Goal: Complete application form

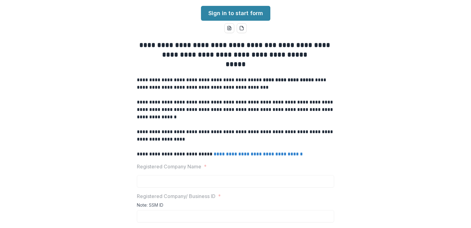
scroll to position [37, 0]
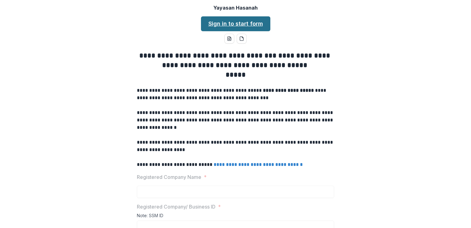
click at [234, 31] on link "Sign in to start form" at bounding box center [235, 23] width 69 height 15
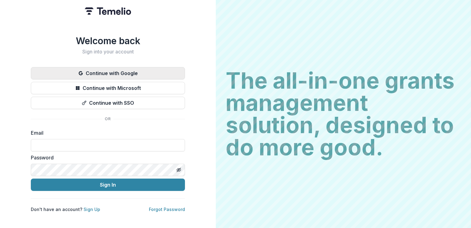
click at [107, 74] on button "Continue with Google" at bounding box center [108, 73] width 154 height 12
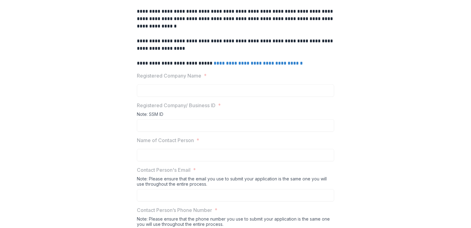
scroll to position [89, 0]
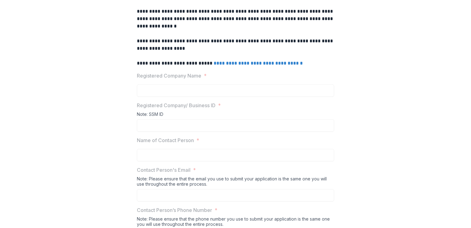
click at [213, 97] on div "Registered Company Name *" at bounding box center [235, 84] width 197 height 25
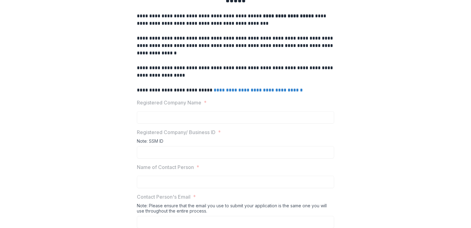
scroll to position [185, 0]
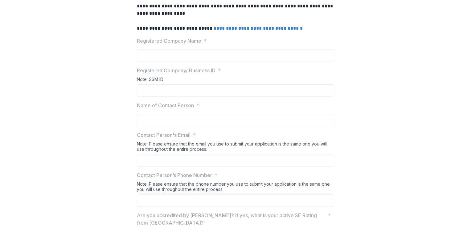
click at [233, 31] on link "**********" at bounding box center [258, 28] width 89 height 5
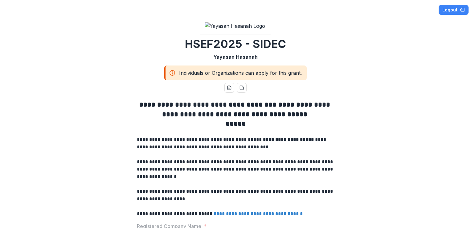
scroll to position [62, 0]
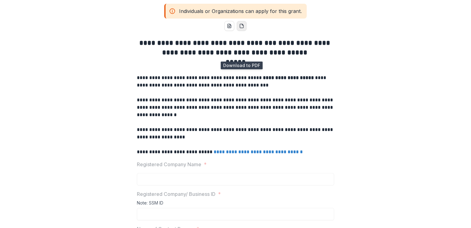
click at [239, 28] on icon "pdf-download" at bounding box center [241, 25] width 5 height 5
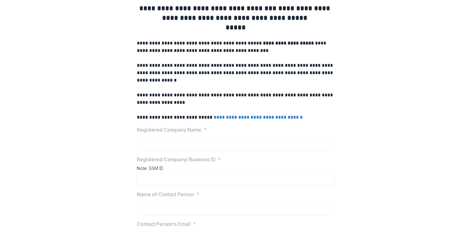
scroll to position [0, 0]
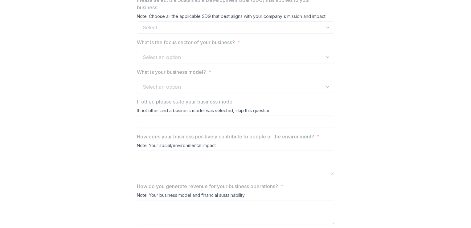
scroll to position [617, 0]
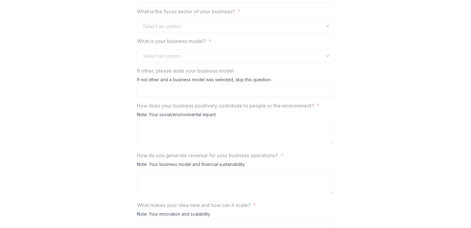
click at [283, 62] on div "Select an option" at bounding box center [235, 56] width 197 height 12
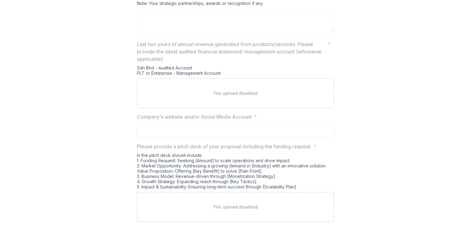
click at [195, 108] on div "File upload disabled" at bounding box center [235, 93] width 197 height 30
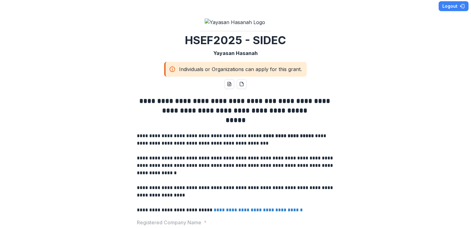
scroll to position [0, 0]
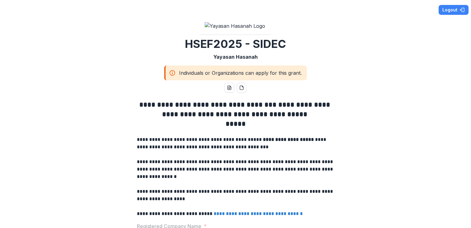
click at [171, 76] on icon at bounding box center [172, 72] width 6 height 7
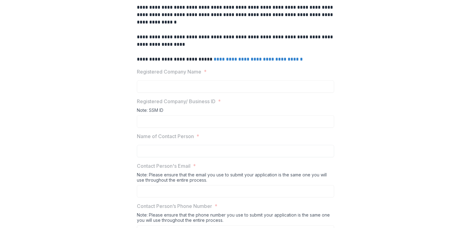
scroll to position [278, 0]
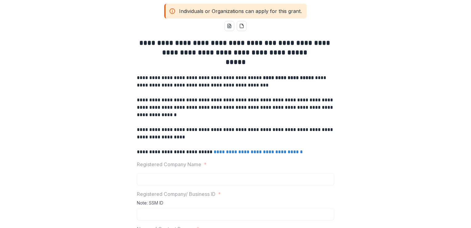
scroll to position [154, 0]
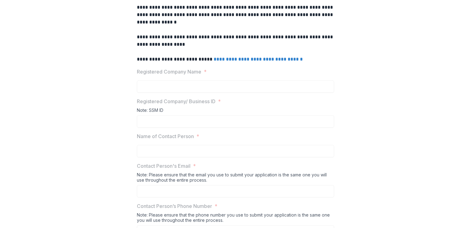
click at [244, 61] on link "**********" at bounding box center [258, 59] width 89 height 5
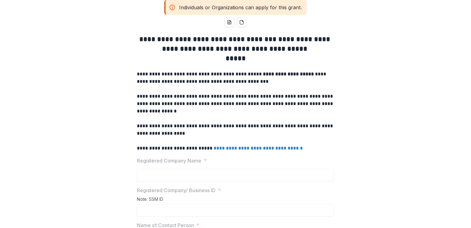
scroll to position [127, 0]
